Goal: Task Accomplishment & Management: Manage account settings

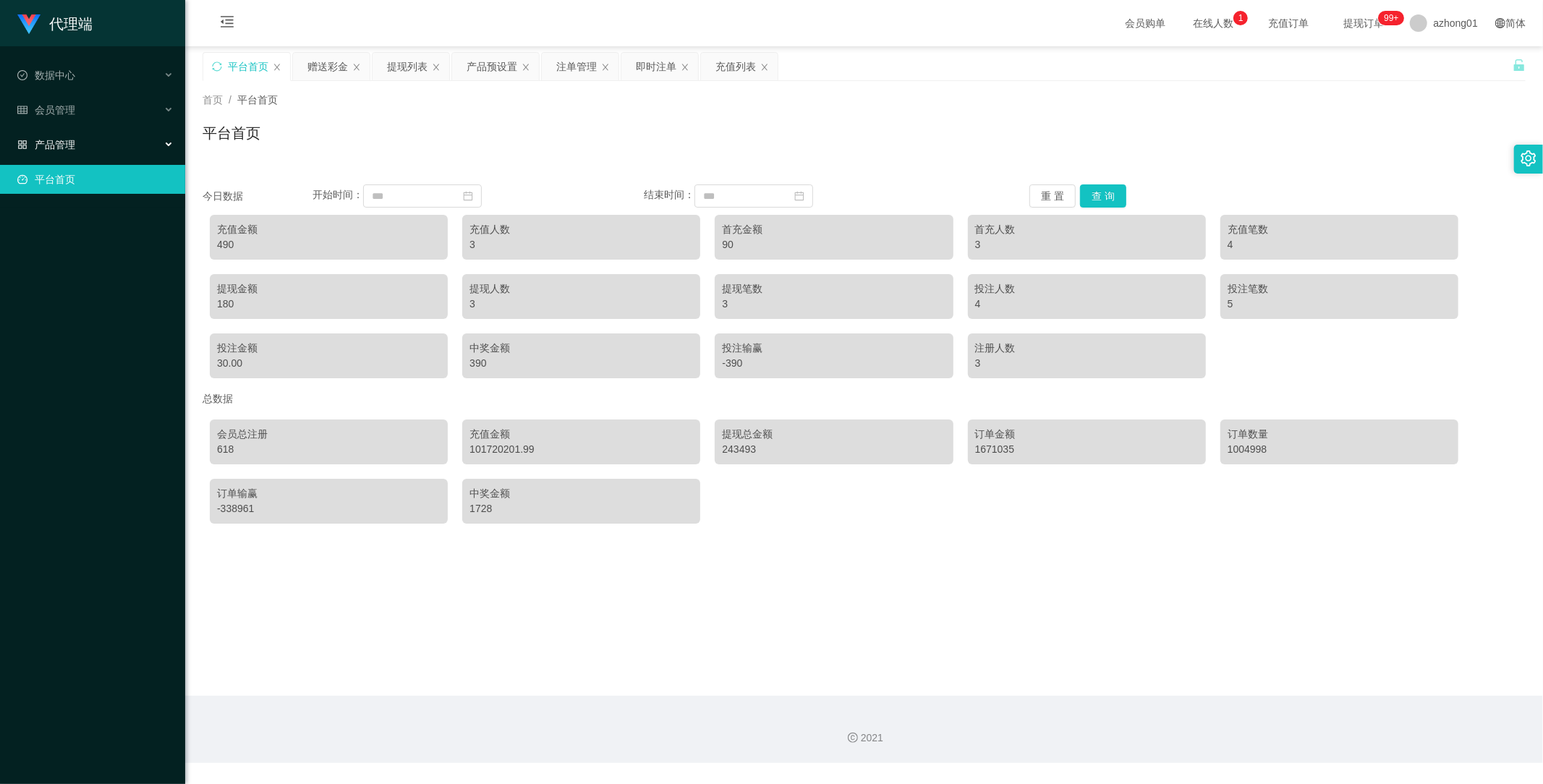
click at [64, 134] on div "产品管理" at bounding box center [92, 145] width 185 height 29
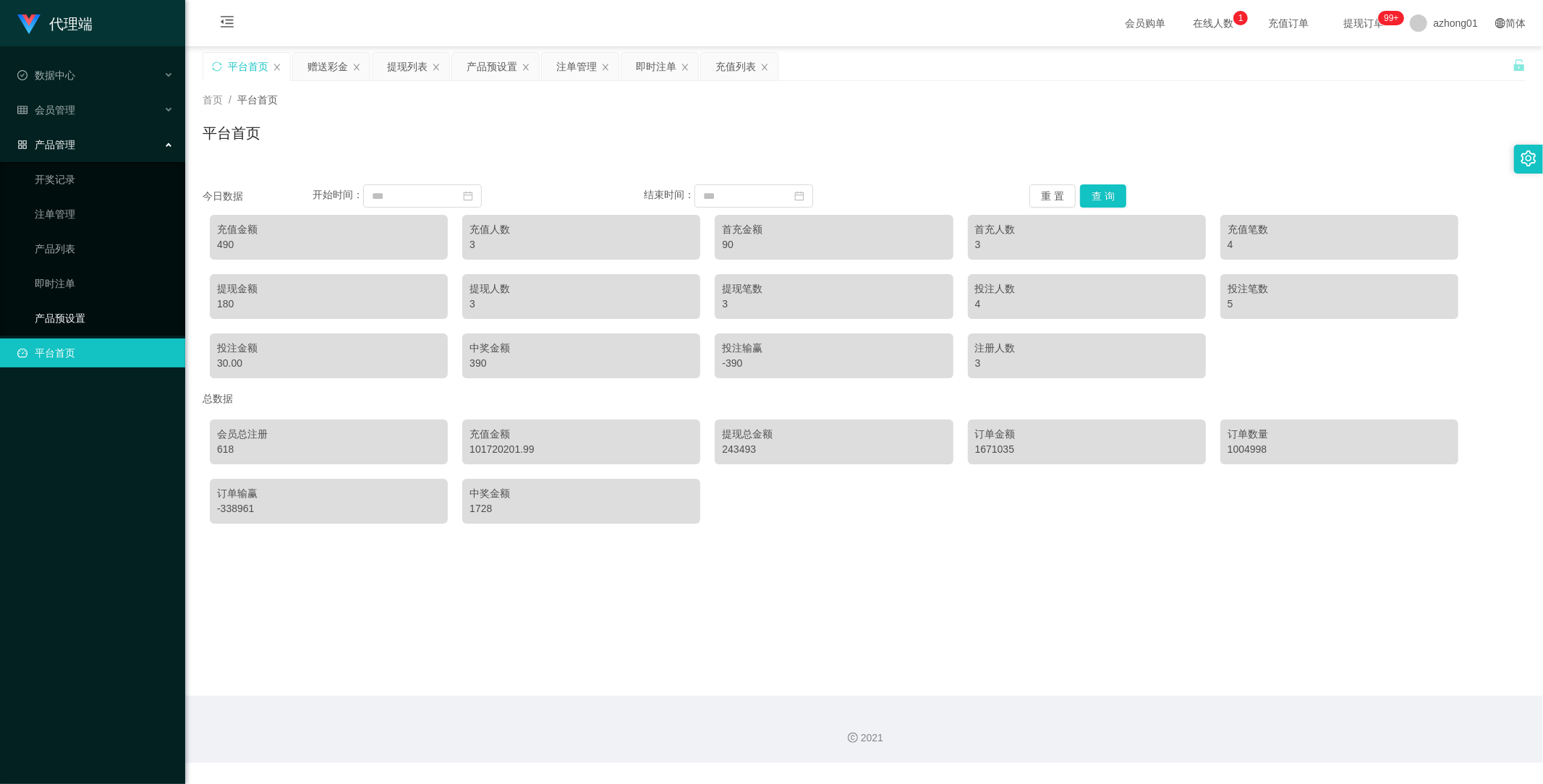
click at [87, 315] on link "产品预设置" at bounding box center [104, 318] width 139 height 29
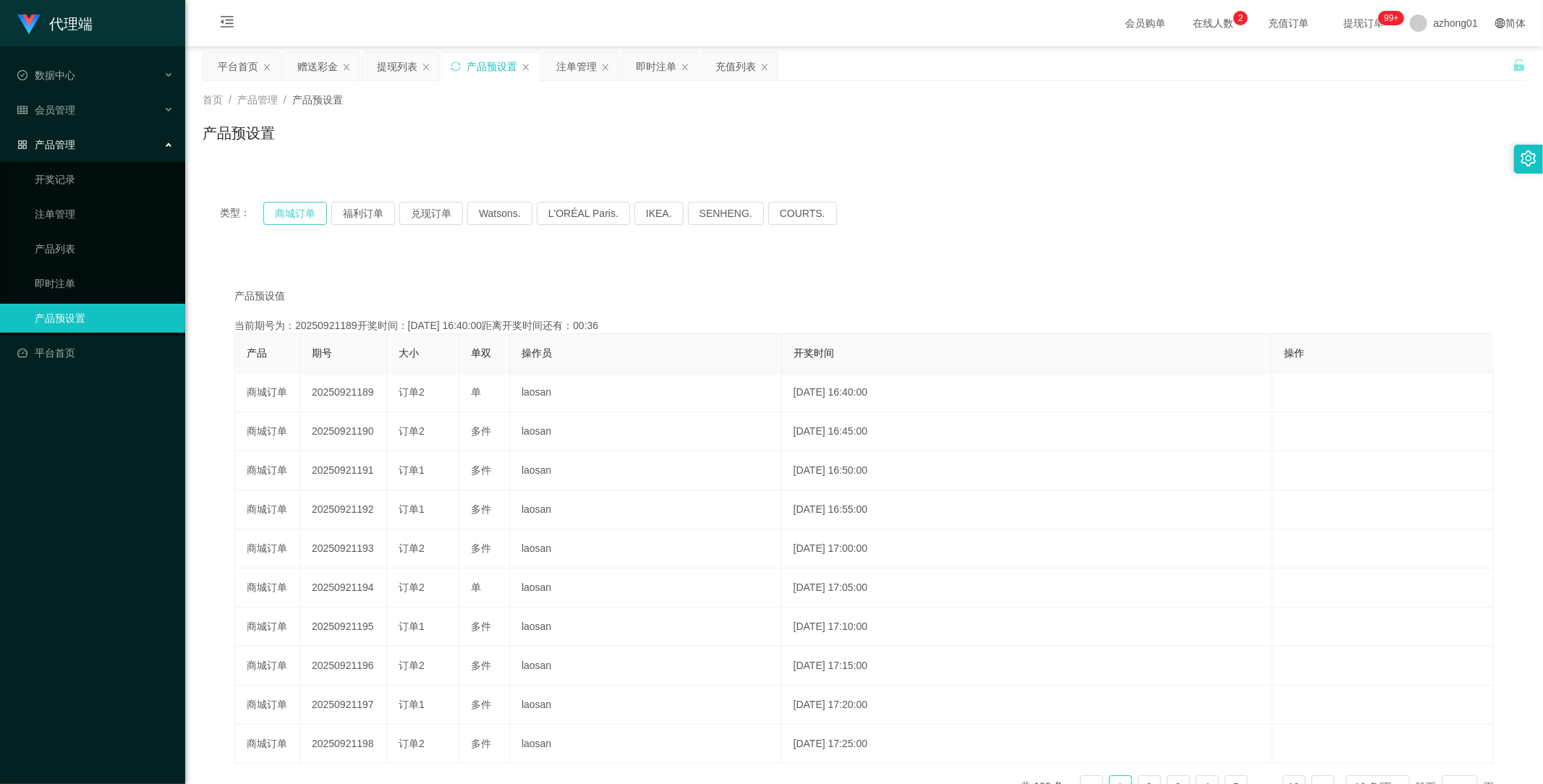
click at [295, 215] on button "商城订单" at bounding box center [295, 213] width 64 height 23
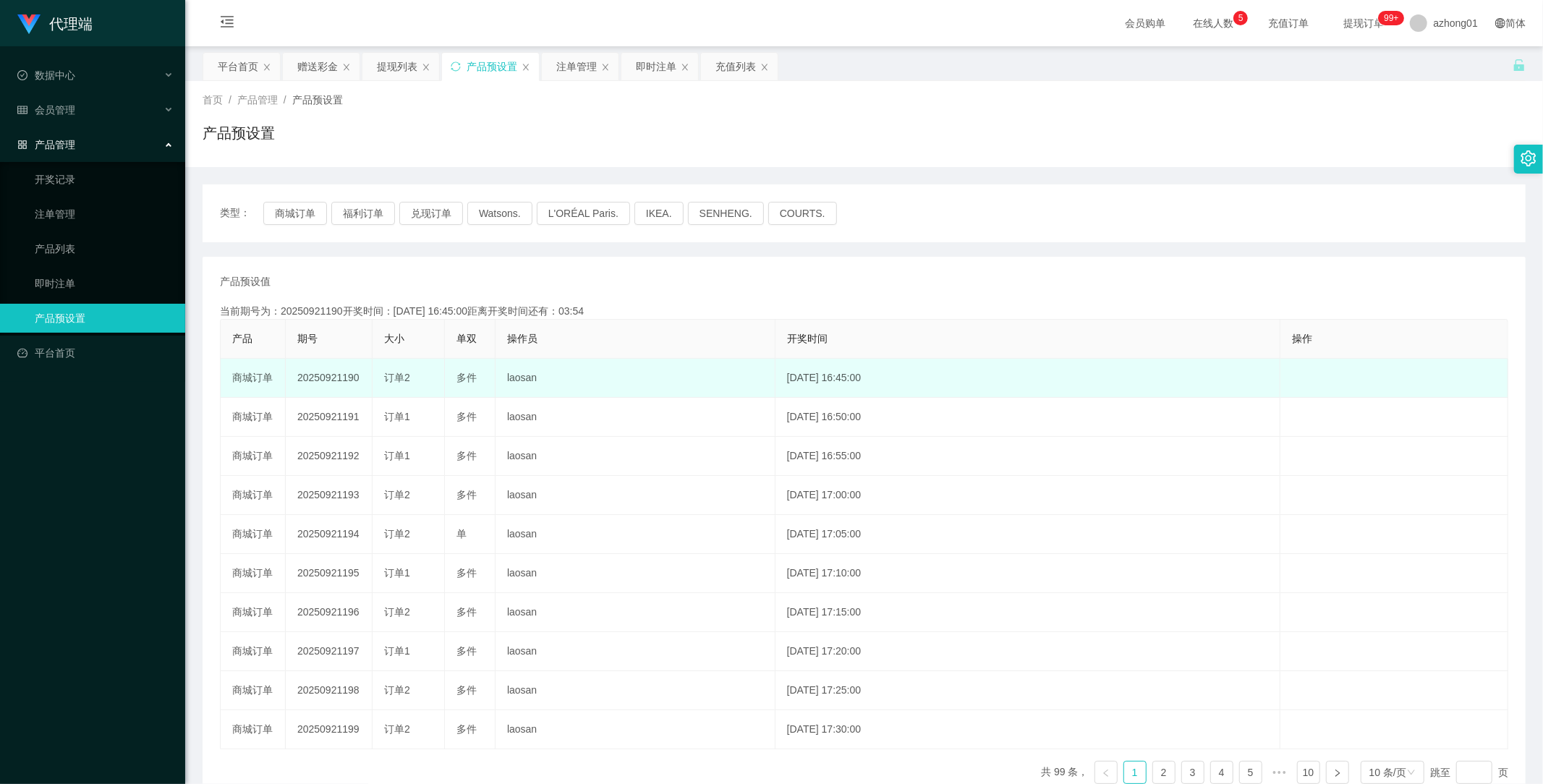
click at [330, 381] on td "20250921190" at bounding box center [329, 378] width 87 height 39
copy td "20250921190"
click at [345, 380] on td "20250921190" at bounding box center [329, 378] width 87 height 39
click at [346, 380] on td "20250921190" at bounding box center [329, 378] width 87 height 39
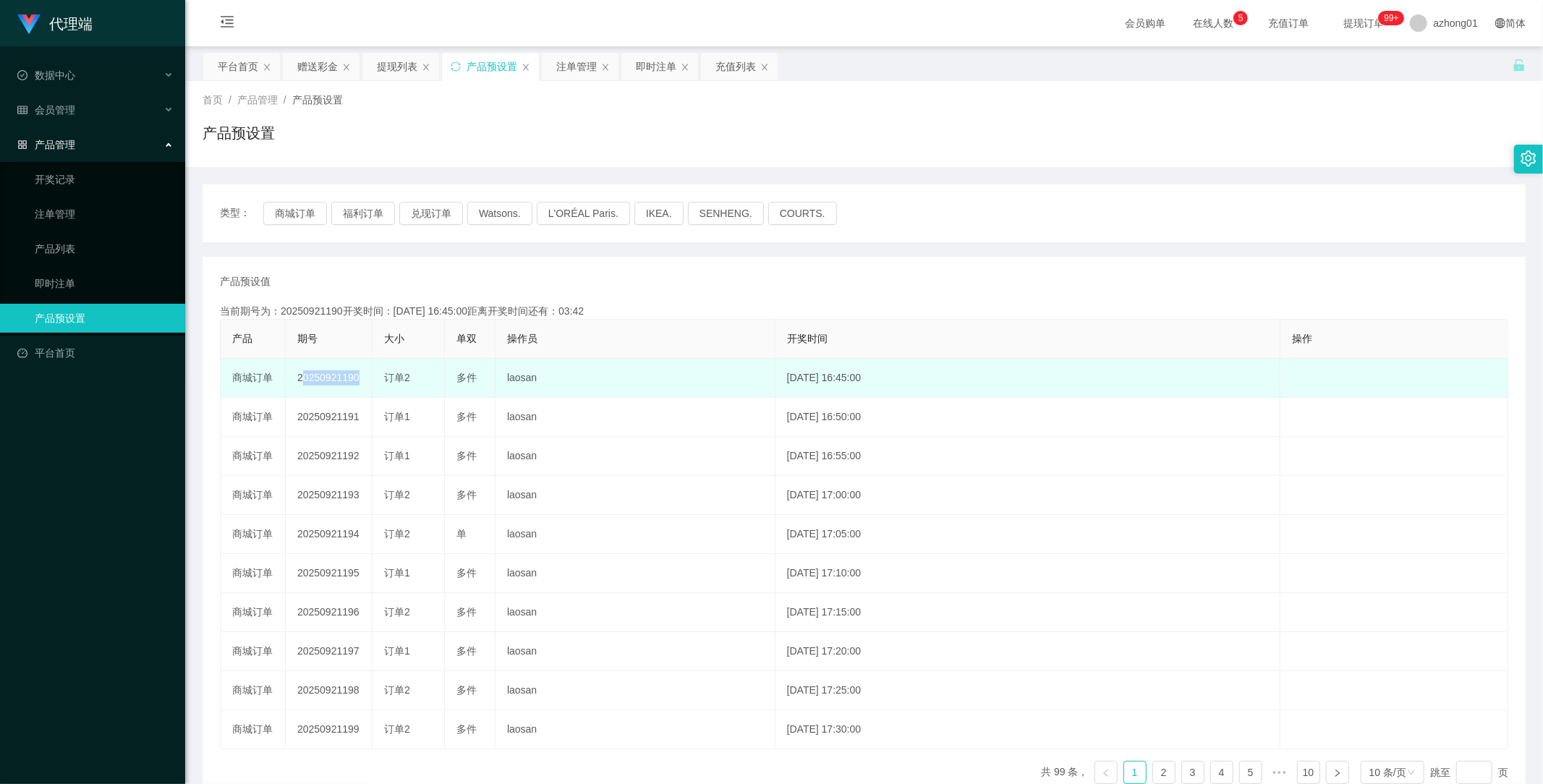
click at [346, 380] on td "20250921190" at bounding box center [329, 378] width 87 height 39
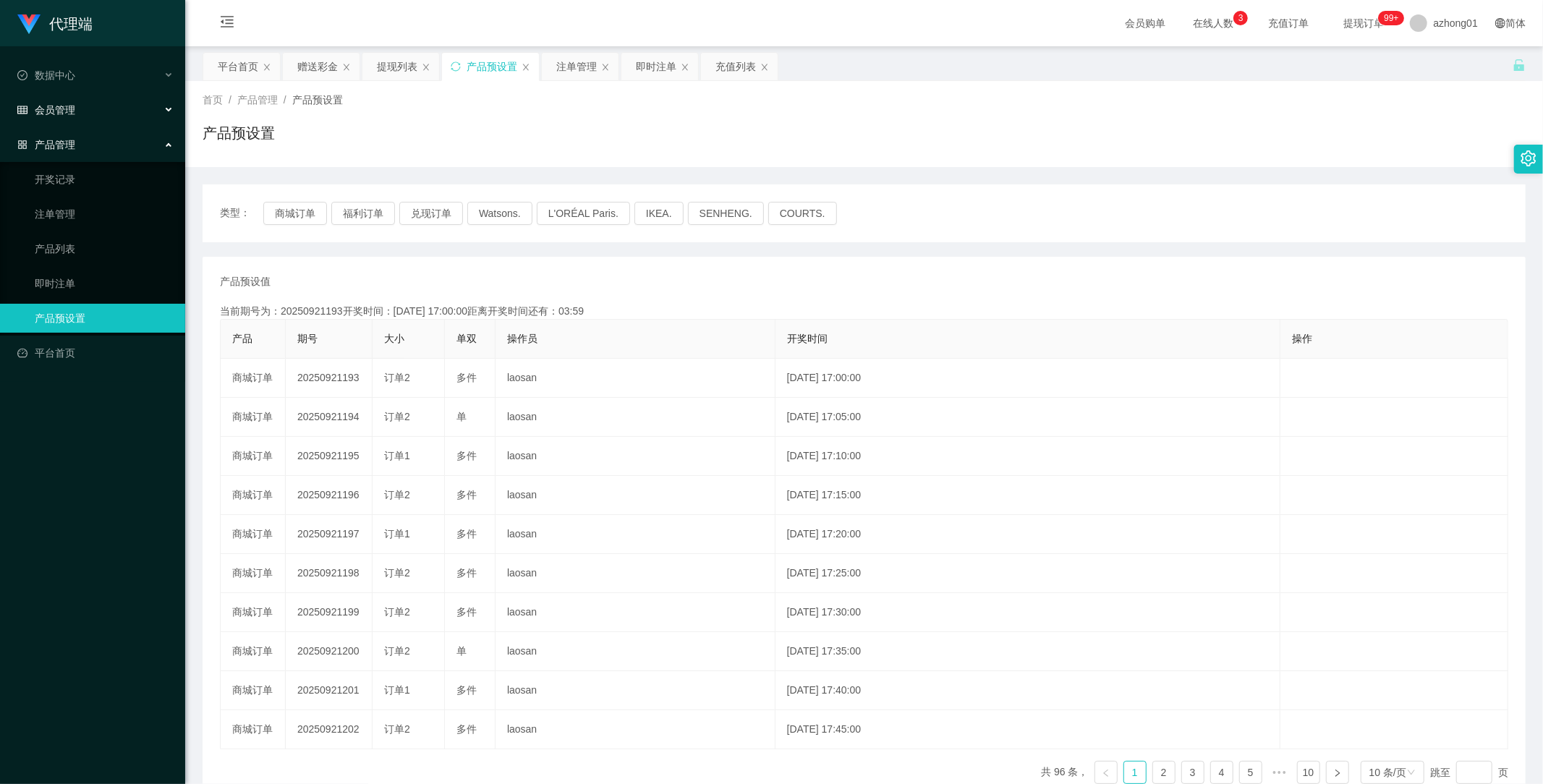
click at [69, 101] on div "会员管理" at bounding box center [92, 111] width 185 height 29
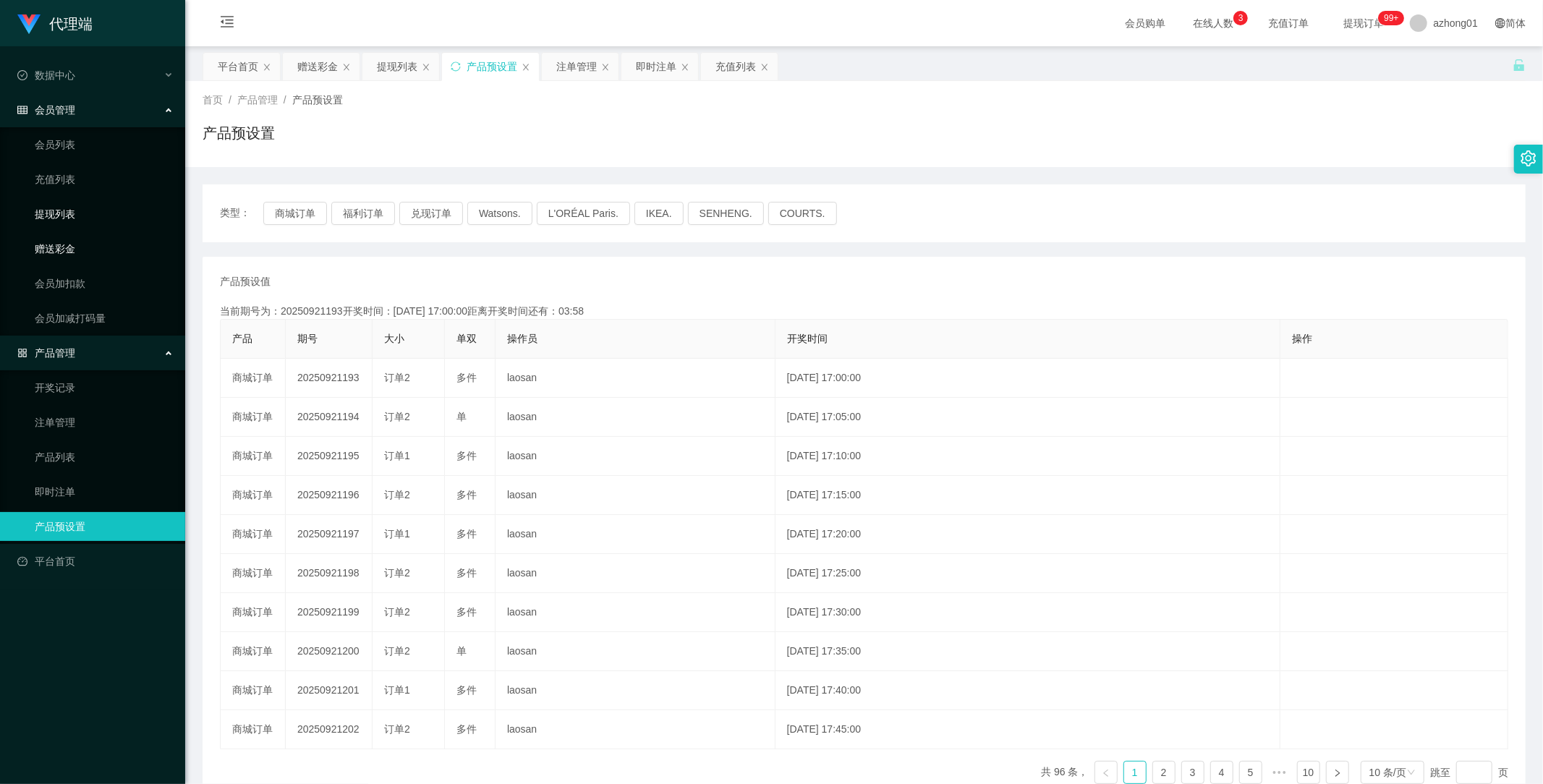
drag, startPoint x: 69, startPoint y: 209, endPoint x: 137, endPoint y: 251, distance: 79.9
click at [68, 208] on link "提现列表" at bounding box center [104, 214] width 139 height 29
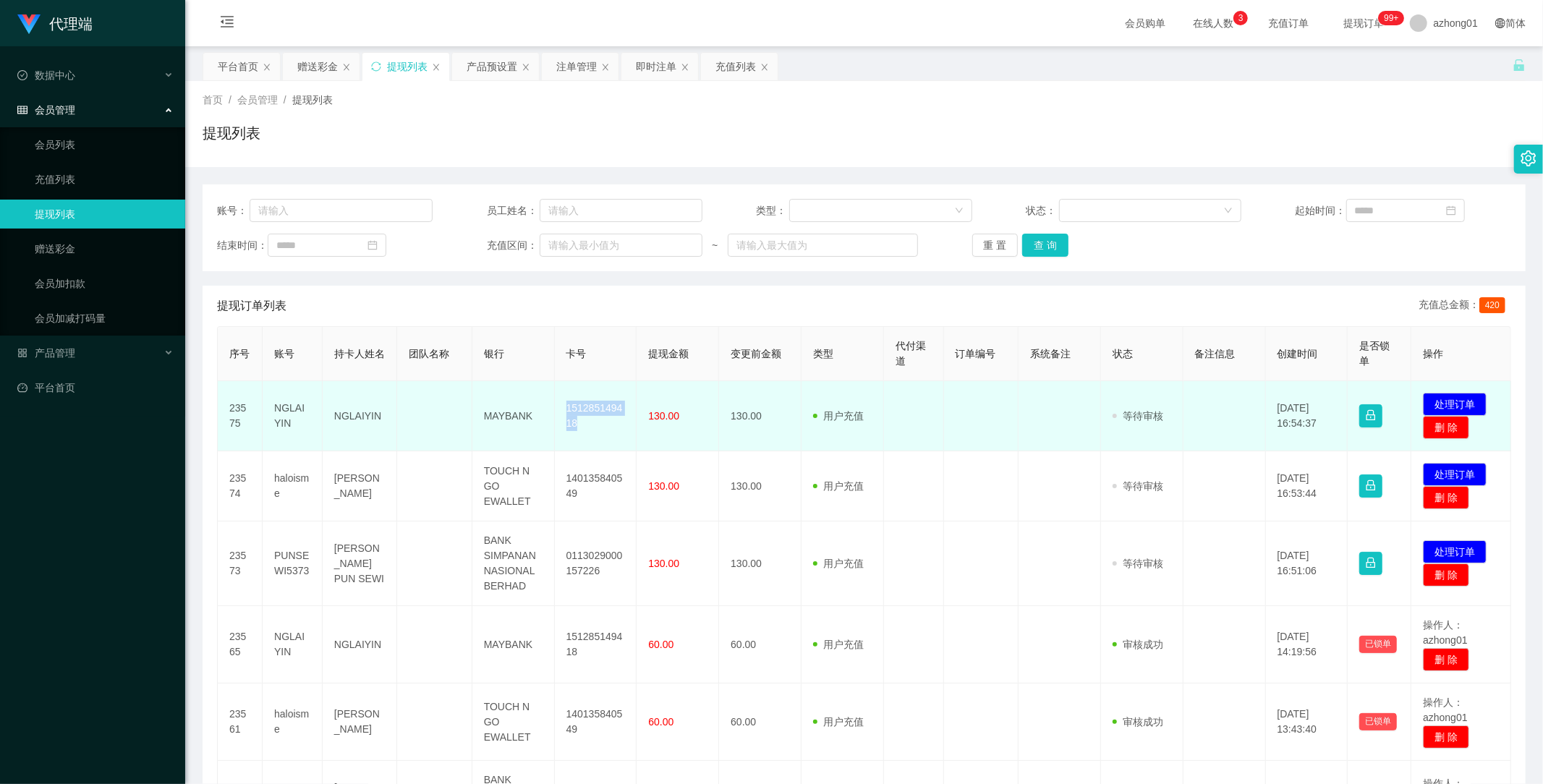
drag, startPoint x: 561, startPoint y: 402, endPoint x: 608, endPoint y: 431, distance: 55.2
click at [608, 431] on td "151285149418" at bounding box center [596, 416] width 82 height 70
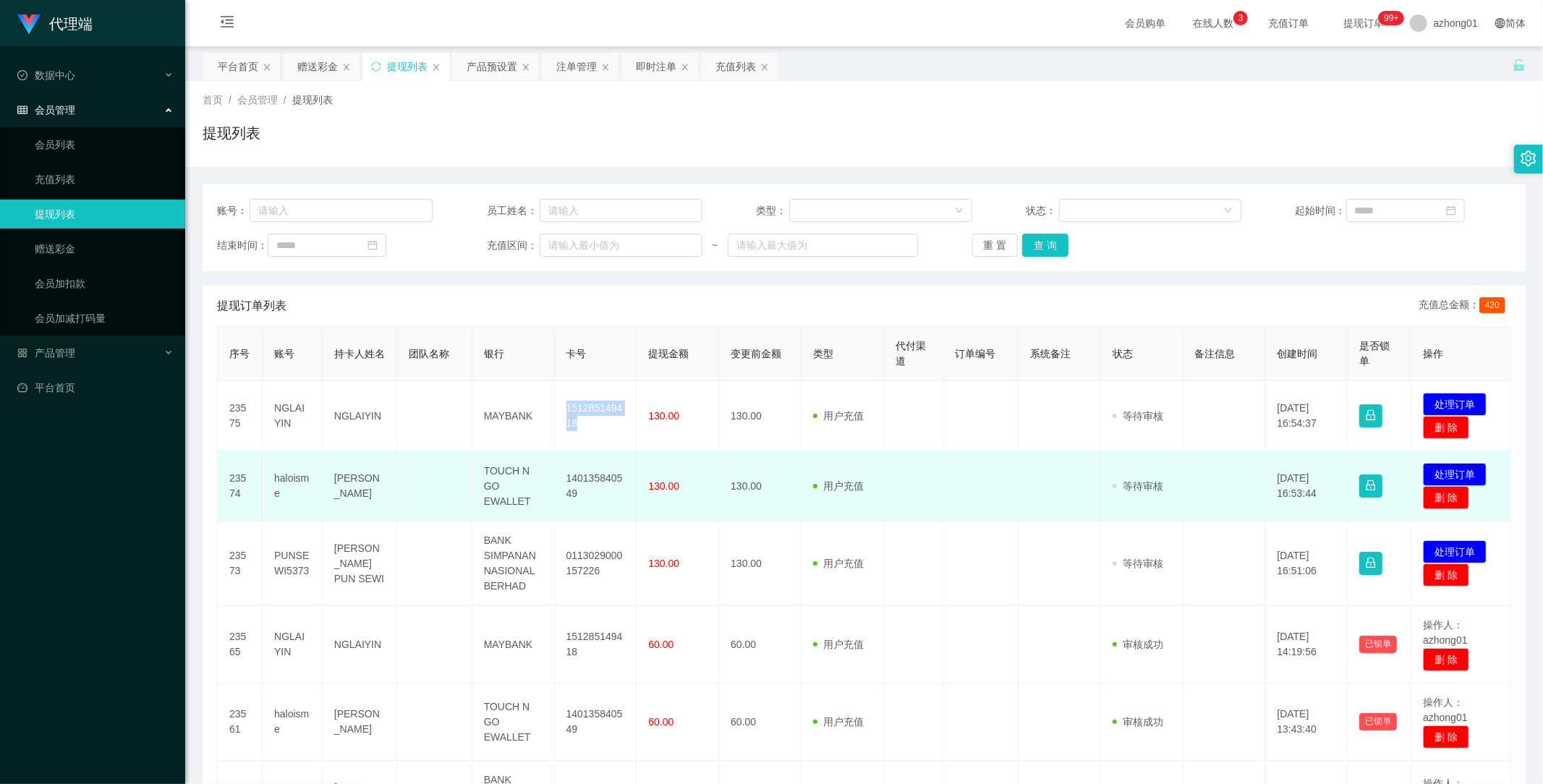
copy td "151285149418"
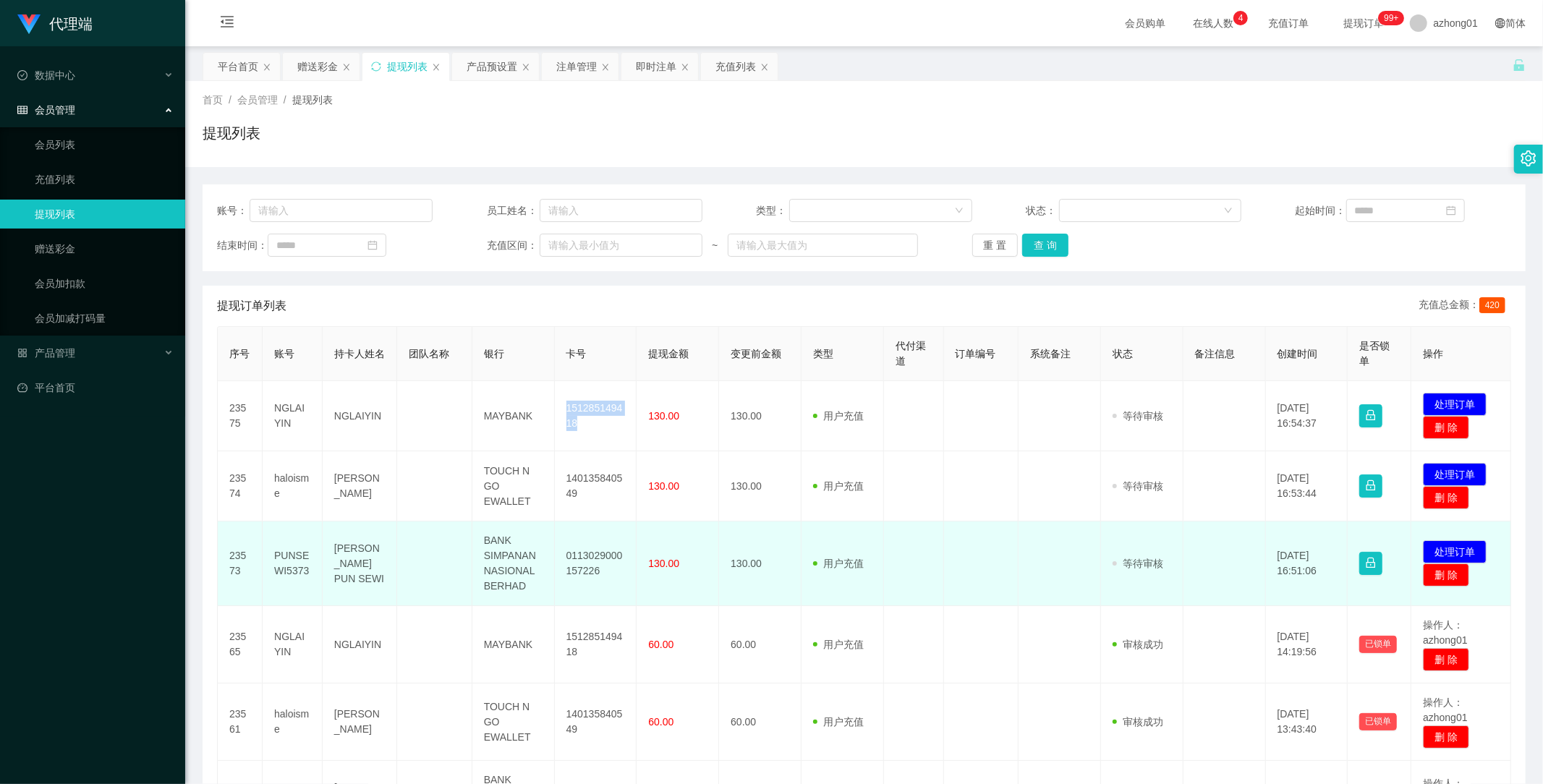
drag, startPoint x: 669, startPoint y: 578, endPoint x: 638, endPoint y: 576, distance: 31.1
click at [669, 578] on td "130.00" at bounding box center [678, 564] width 82 height 84
click at [1430, 549] on button "处理订单" at bounding box center [1454, 552] width 64 height 23
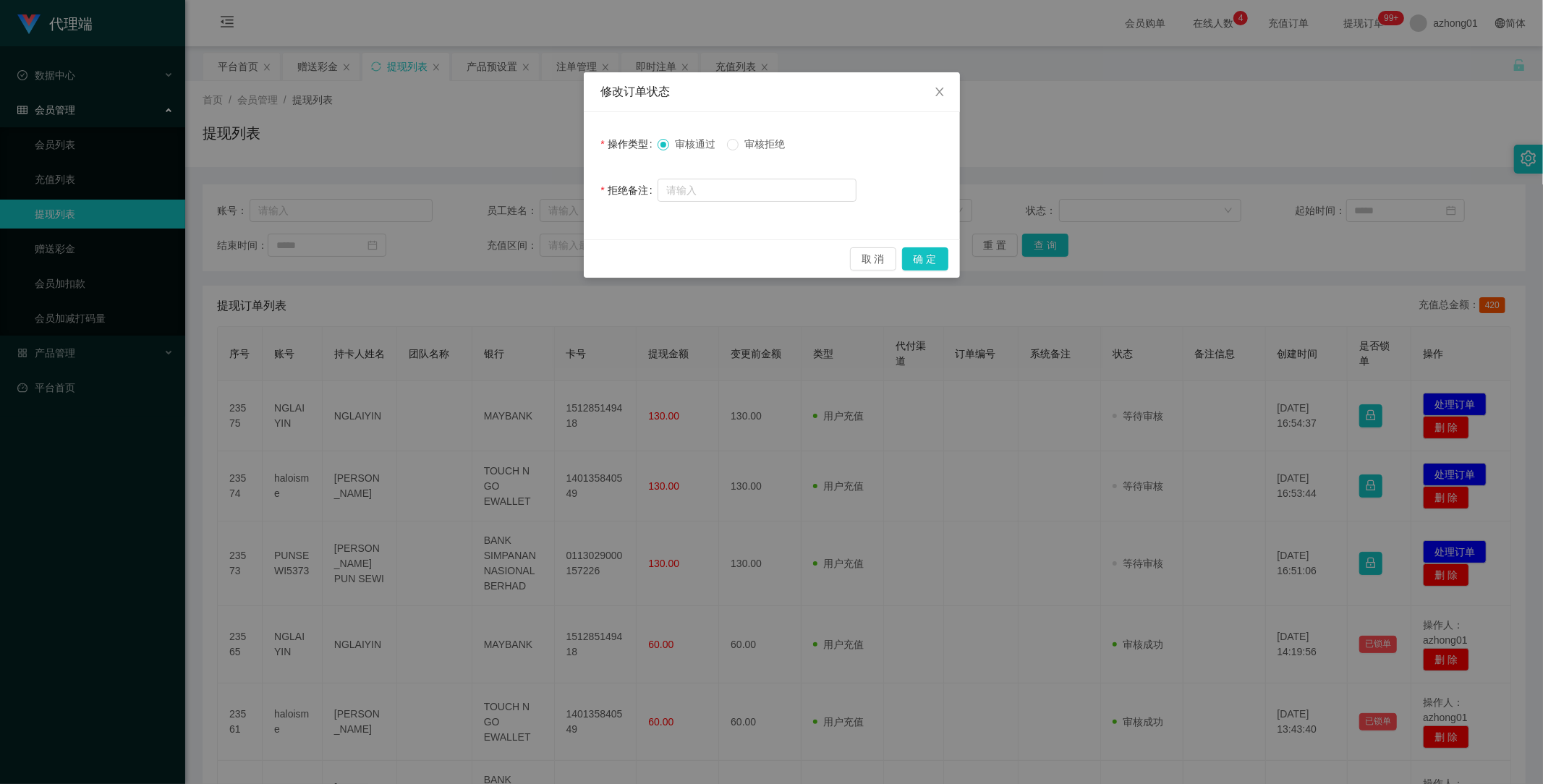
click at [591, 580] on div "修改订单状态 操作类型 审核通过 审核拒绝 拒绝备注 取 消 确 定" at bounding box center [772, 392] width 1543 height 784
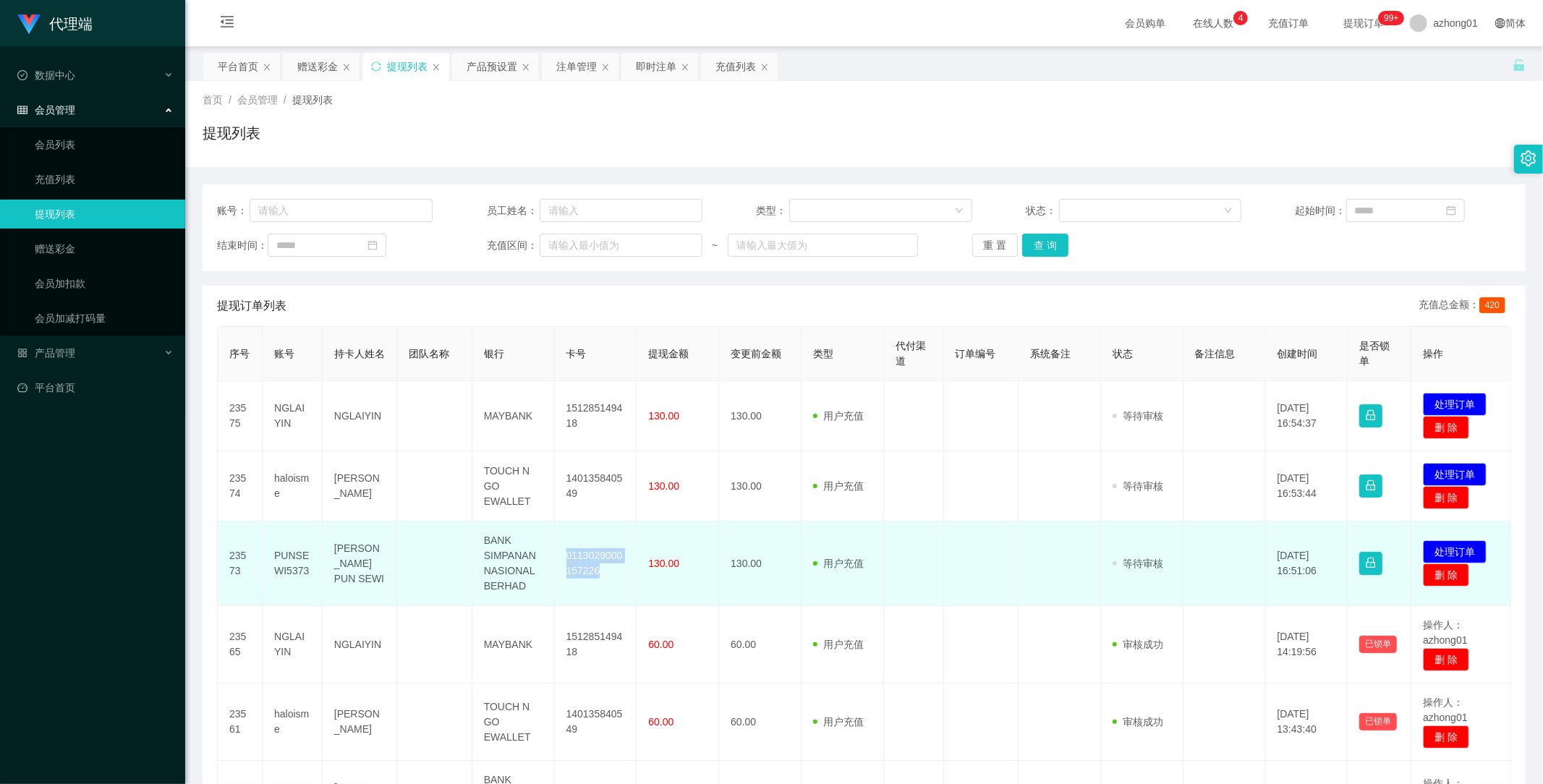
drag, startPoint x: 558, startPoint y: 555, endPoint x: 620, endPoint y: 577, distance: 65.8
click at [620, 577] on td "0113029000157226" at bounding box center [596, 564] width 82 height 84
copy td "0113029000157226"
click at [1456, 545] on button "处理订单" at bounding box center [1454, 552] width 64 height 23
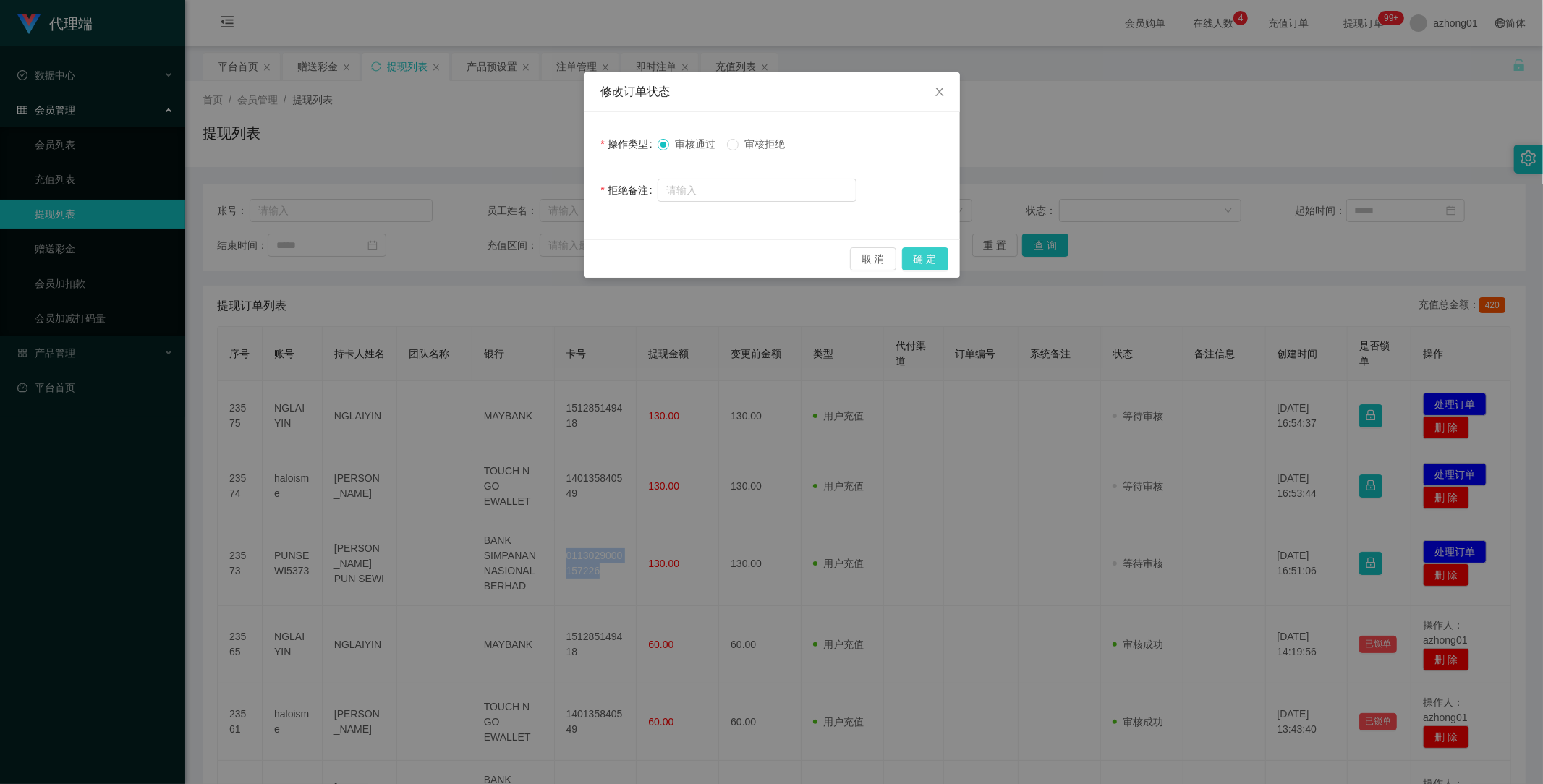
click at [917, 252] on button "确 定" at bounding box center [924, 259] width 46 height 23
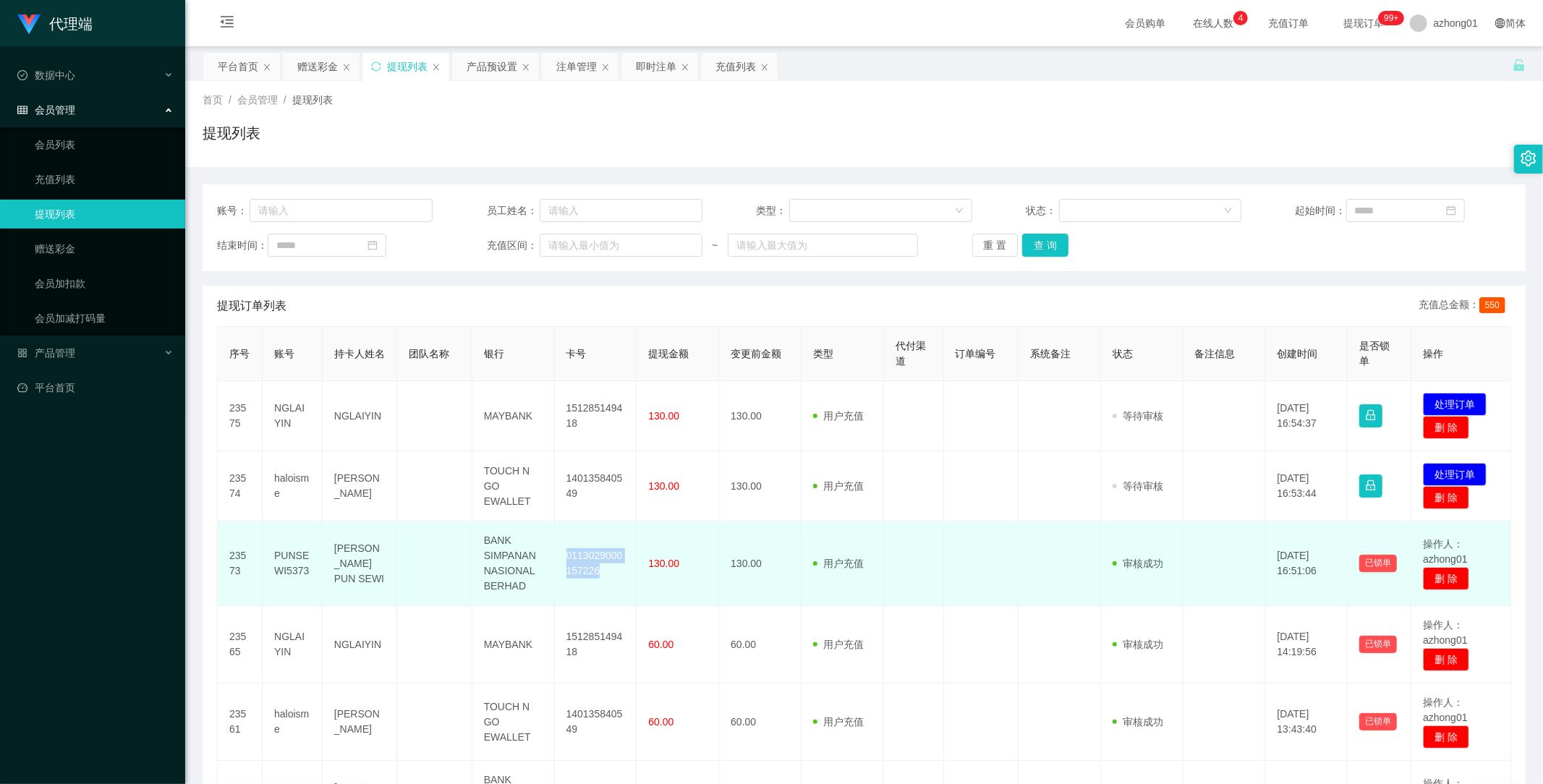
click at [667, 525] on td "130.00" at bounding box center [678, 564] width 82 height 84
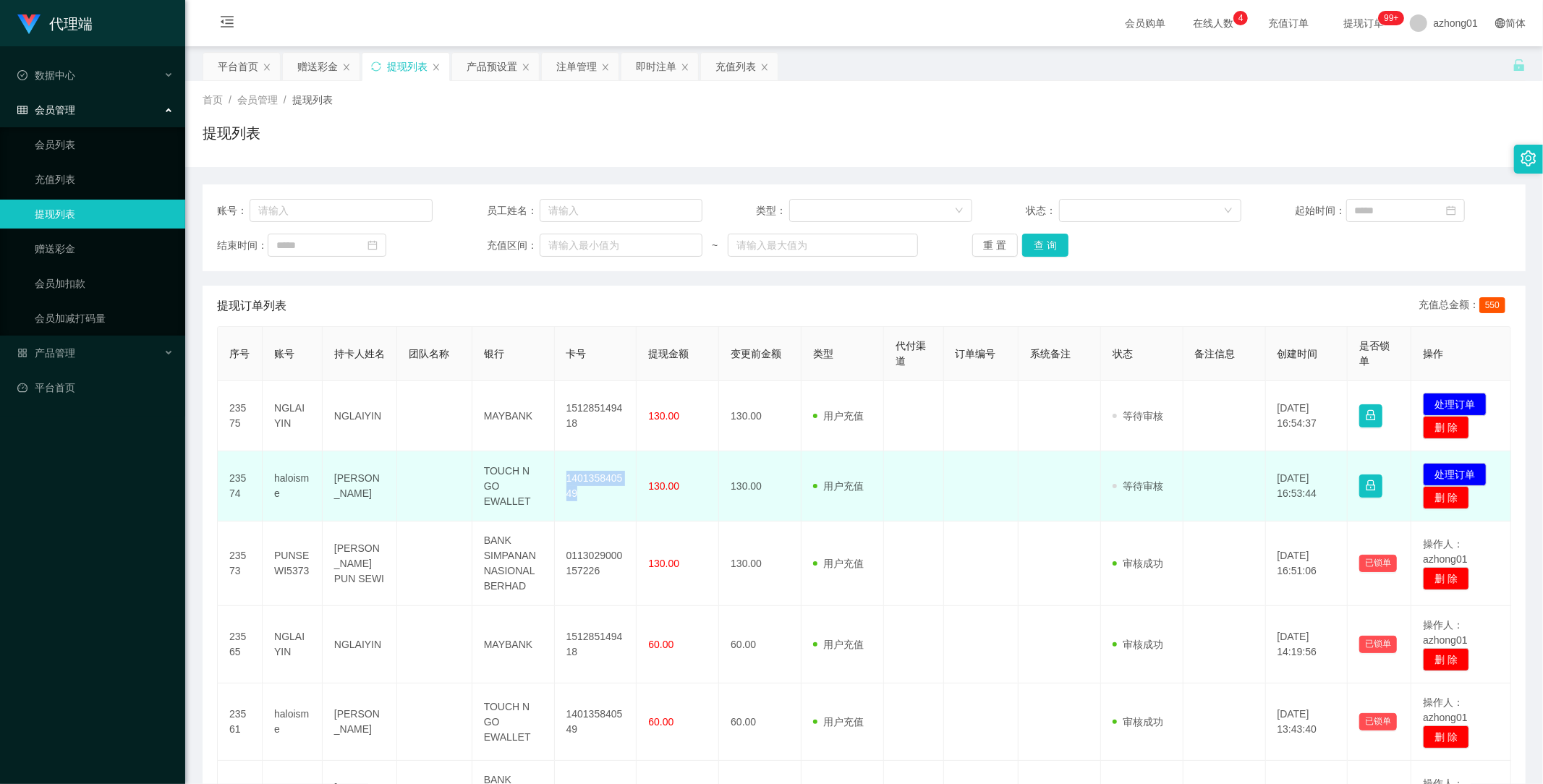
drag, startPoint x: 558, startPoint y: 465, endPoint x: 605, endPoint y: 502, distance: 59.8
click at [605, 502] on td "140135840549" at bounding box center [596, 486] width 82 height 70
copy td "140135840549"
click at [1450, 472] on button "处理订单" at bounding box center [1454, 475] width 64 height 23
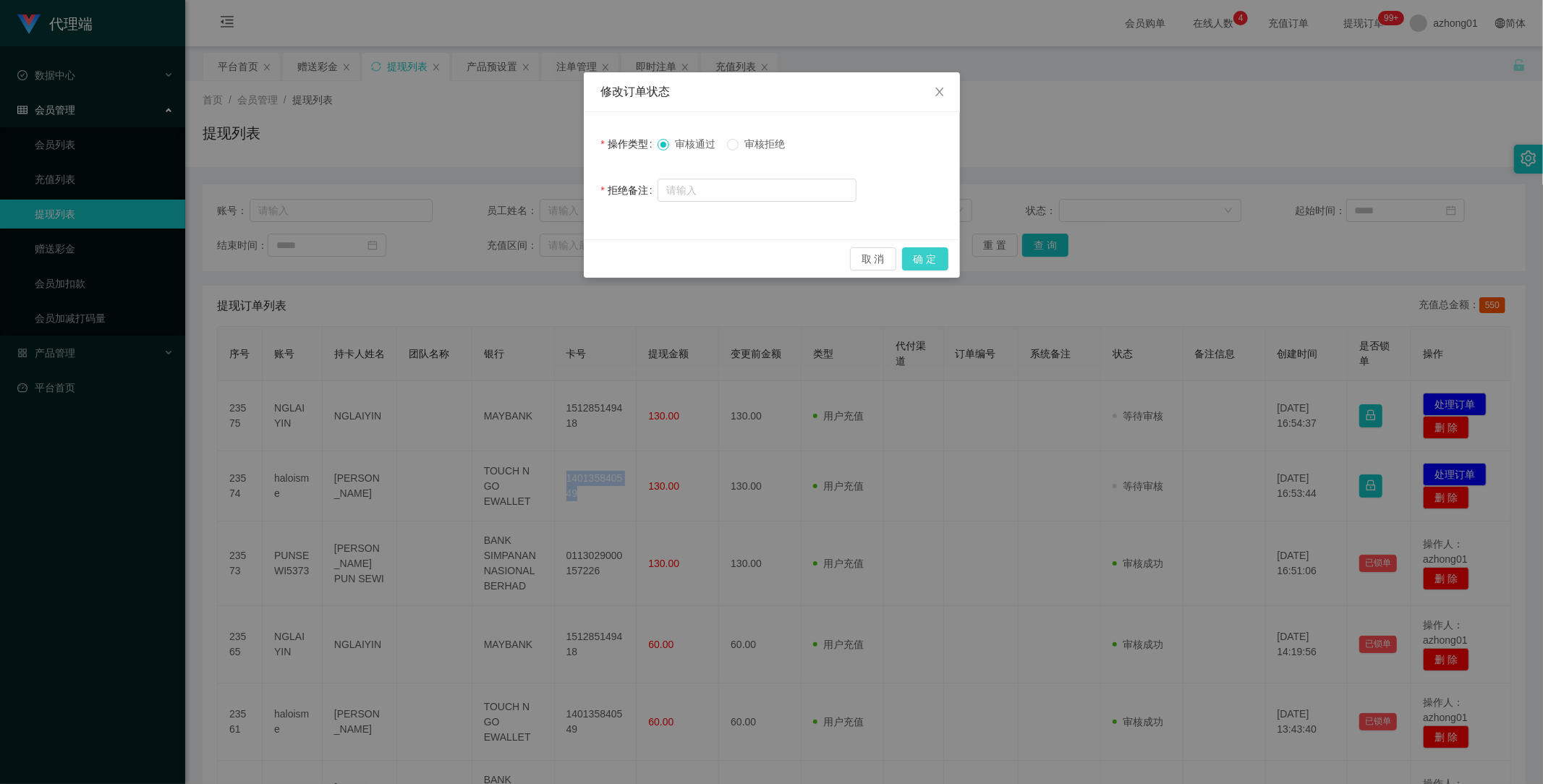
click at [924, 257] on button "确 定" at bounding box center [924, 259] width 46 height 23
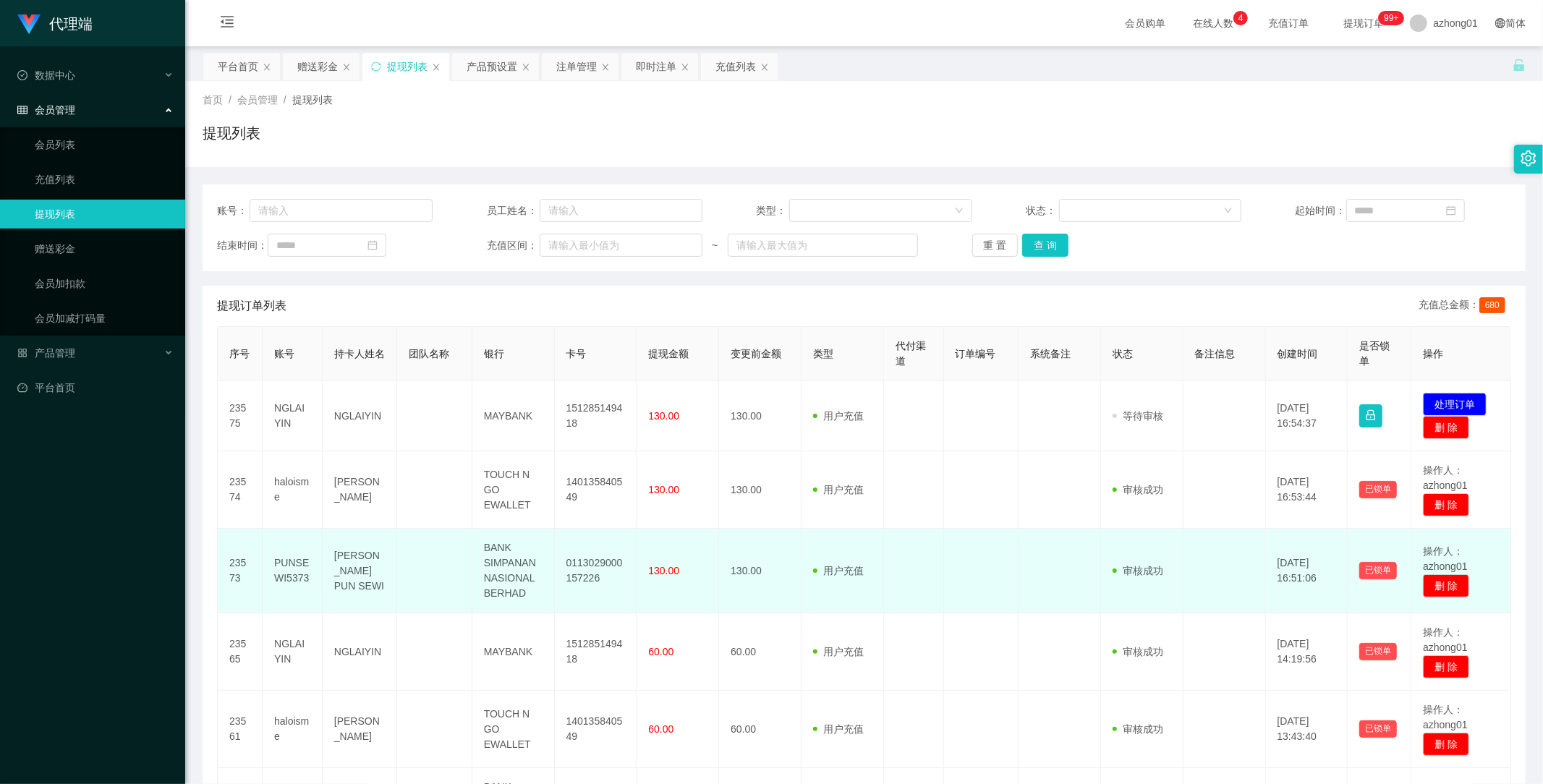
click at [790, 530] on td "130.00" at bounding box center [760, 571] width 82 height 84
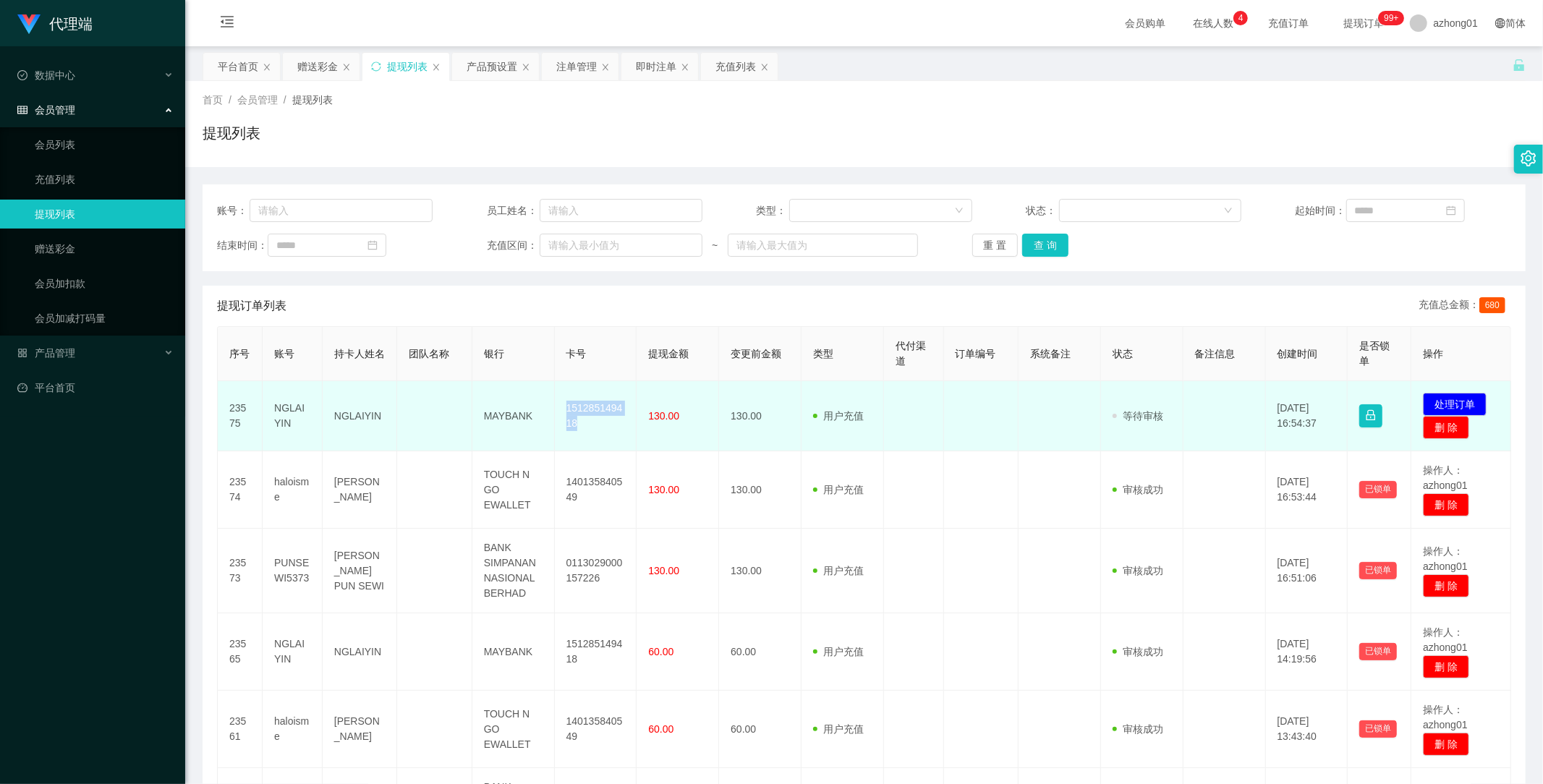
drag, startPoint x: 560, startPoint y: 405, endPoint x: 591, endPoint y: 428, distance: 38.6
click at [591, 428] on td "151285149418" at bounding box center [596, 416] width 82 height 70
copy td "151285149418"
click at [1451, 398] on button "处理订单" at bounding box center [1454, 404] width 64 height 23
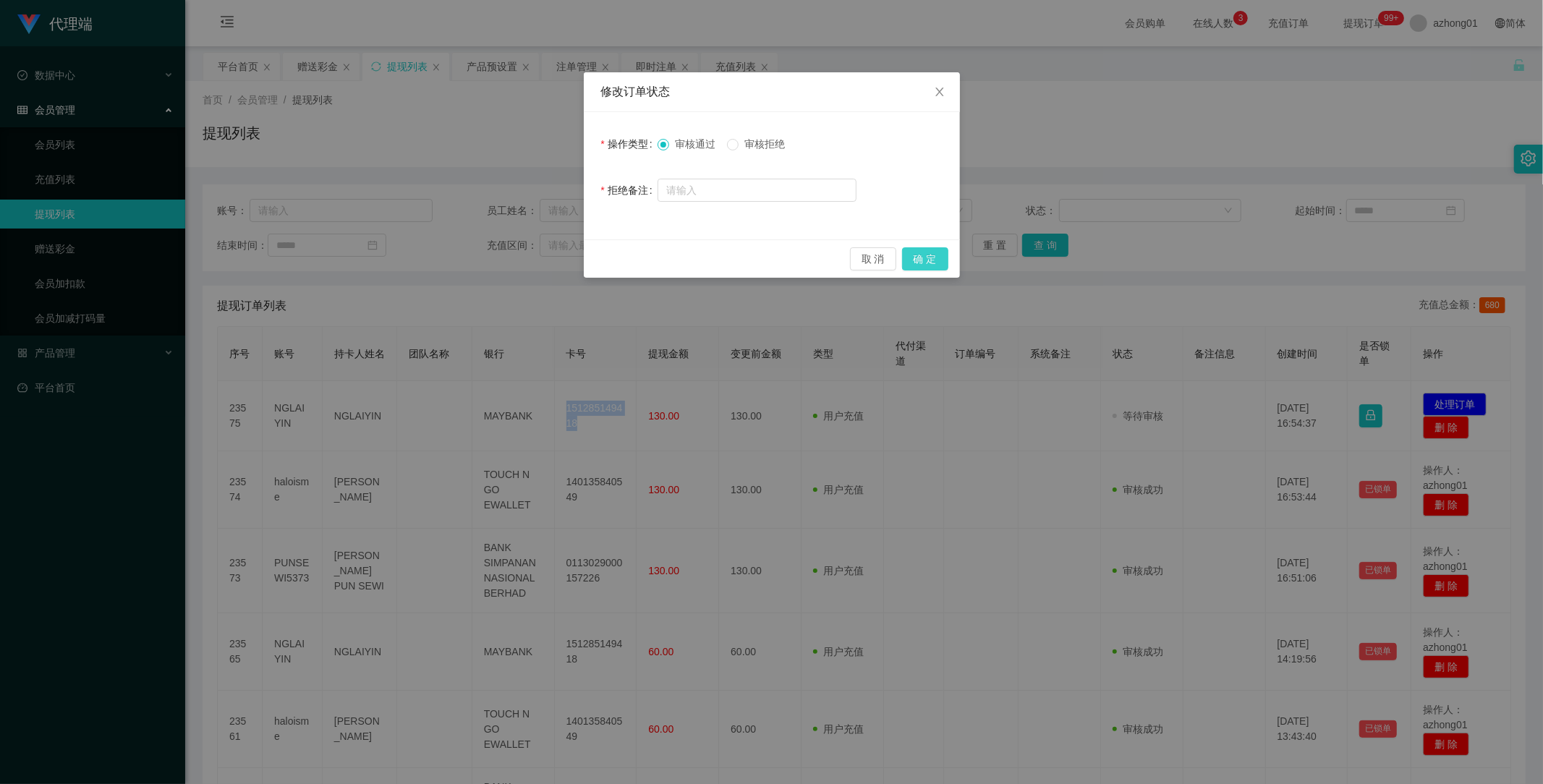
click at [930, 254] on button "确 定" at bounding box center [924, 259] width 46 height 23
